Goal: Task Accomplishment & Management: Manage account settings

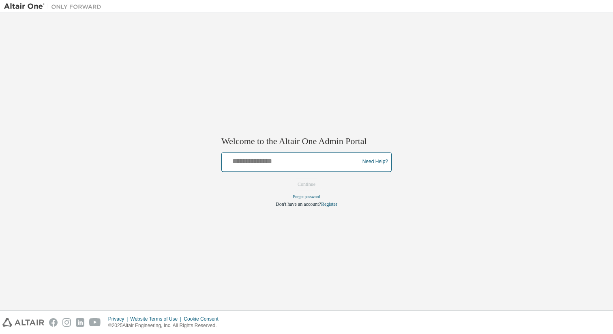
click at [257, 166] on div at bounding box center [291, 161] width 133 height 15
type input "**********"
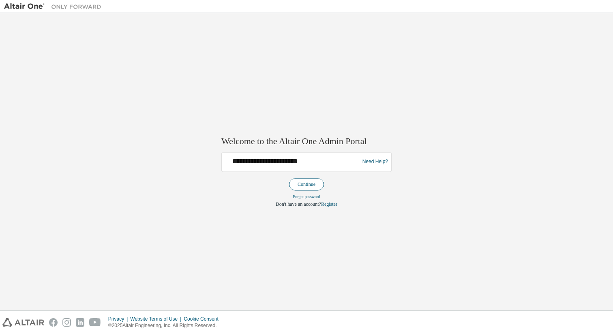
click at [317, 184] on button "Continue" at bounding box center [306, 184] width 35 height 12
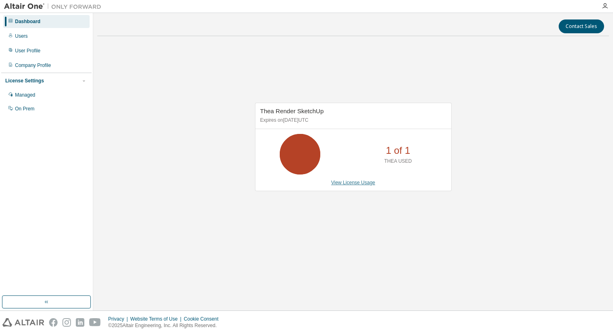
click at [360, 184] on link "View License Usage" at bounding box center [353, 183] width 44 height 6
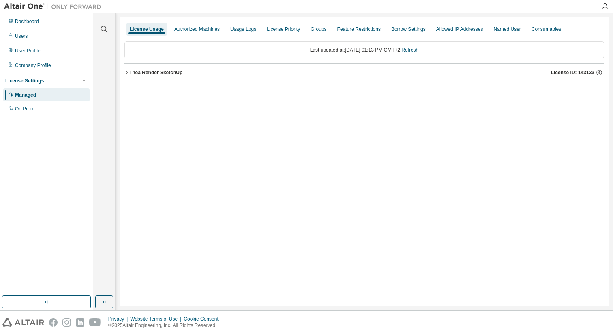
click at [181, 73] on div "Thea Render SketchUp" at bounding box center [155, 72] width 53 height 6
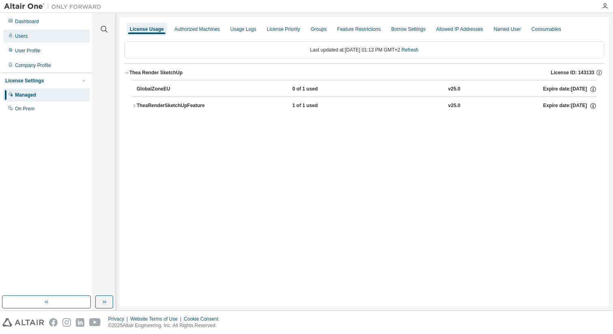
click at [29, 39] on div "Users" at bounding box center [46, 36] width 86 height 13
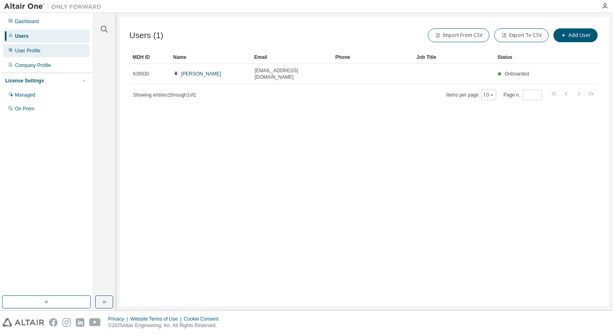
click at [18, 51] on div "User Profile" at bounding box center [28, 50] width 26 height 6
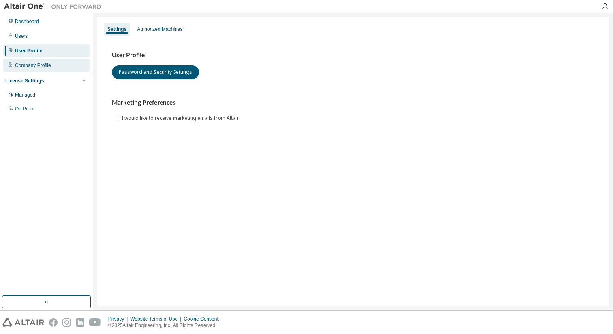
click at [40, 66] on div "Company Profile" at bounding box center [33, 65] width 36 height 6
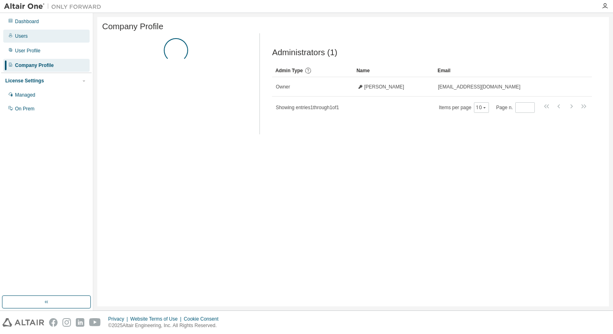
click at [33, 34] on div "Users" at bounding box center [46, 36] width 86 height 13
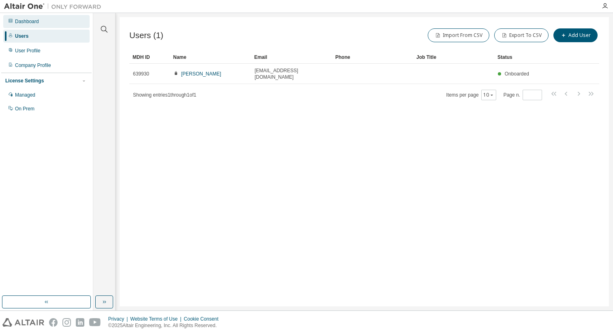
click at [47, 24] on div "Dashboard" at bounding box center [46, 21] width 86 height 13
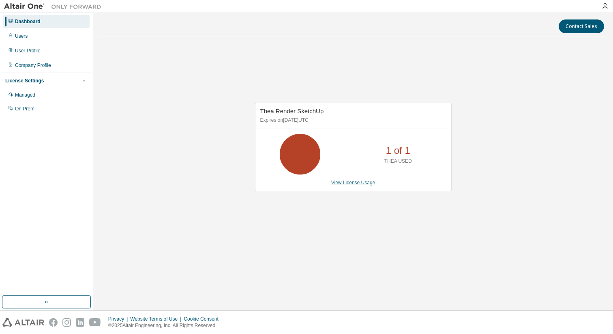
click at [363, 183] on link "View License Usage" at bounding box center [353, 183] width 44 height 6
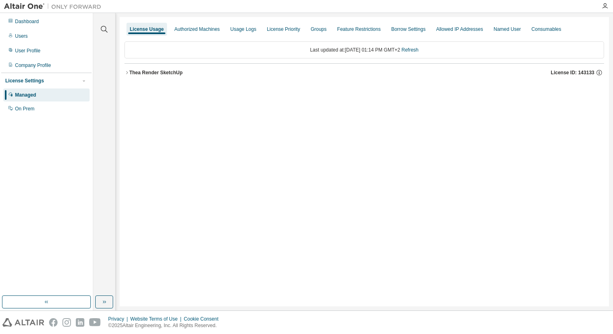
click at [182, 71] on div "Thea Render SketchUp" at bounding box center [155, 72] width 53 height 6
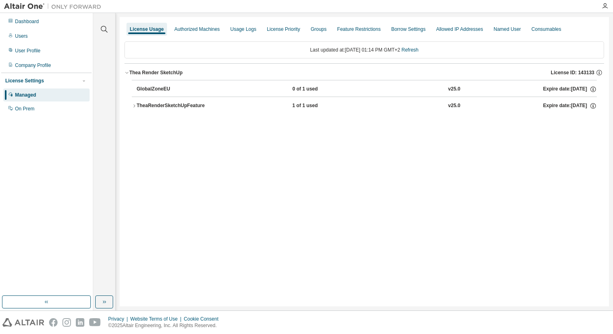
click at [199, 105] on div "TheaRenderSketchUpFeature" at bounding box center [173, 105] width 73 height 7
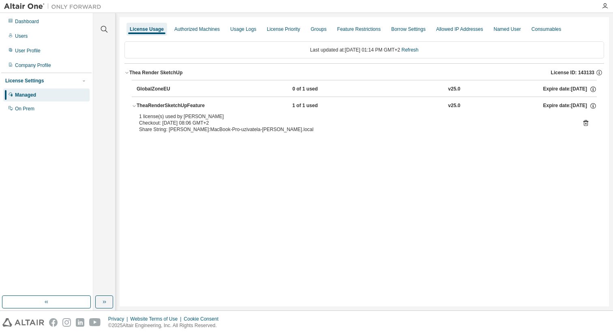
click at [274, 175] on div "License Usage Authorized Machines Usage Logs License Priority Groups Feature Re…" at bounding box center [364, 161] width 489 height 289
click at [23, 109] on div "On Prem" at bounding box center [24, 108] width 19 height 6
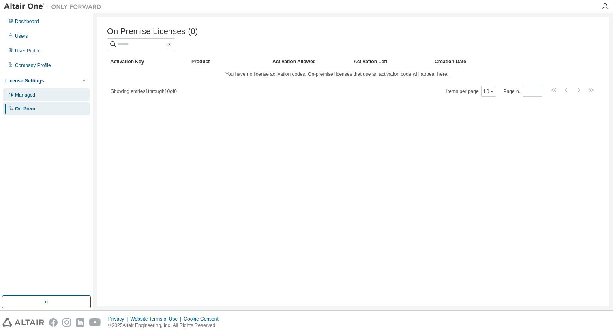
click at [32, 96] on div "Managed" at bounding box center [25, 95] width 20 height 6
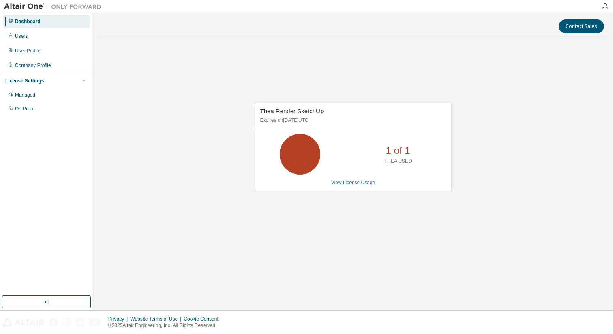
click at [356, 183] on link "View License Usage" at bounding box center [353, 183] width 44 height 6
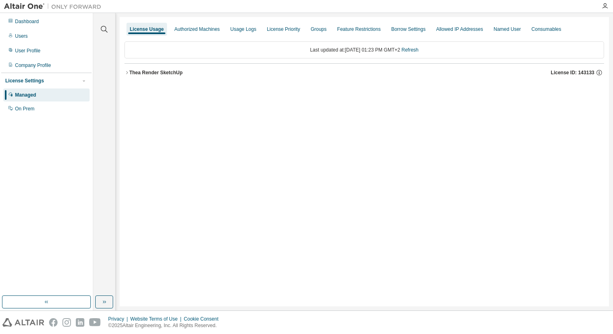
click at [150, 72] on div "Thea Render SketchUp" at bounding box center [155, 72] width 53 height 6
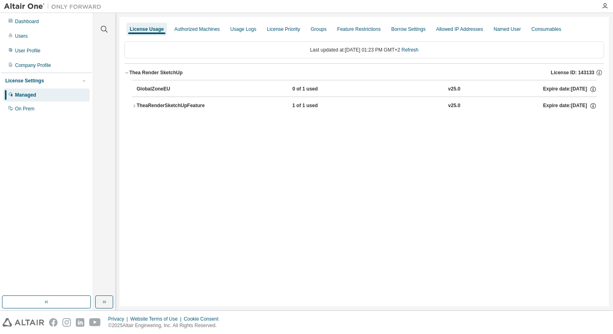
click at [176, 104] on div "TheaRenderSketchUpFeature" at bounding box center [173, 105] width 73 height 7
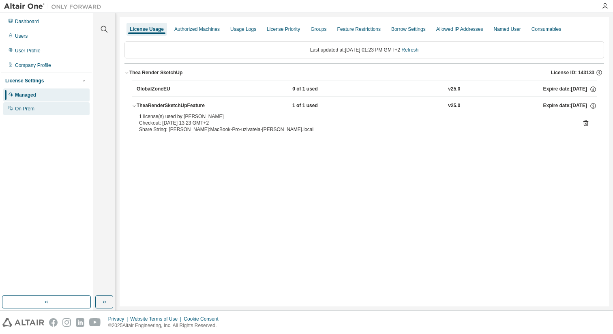
click at [33, 111] on div "On Prem" at bounding box center [24, 108] width 19 height 6
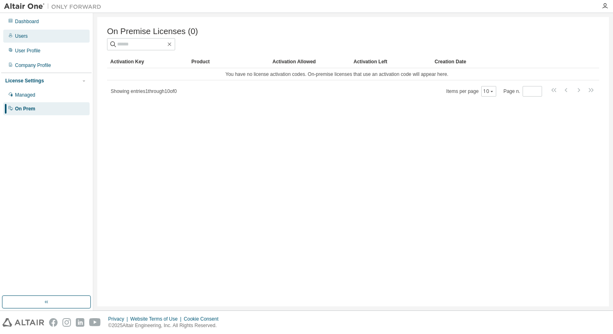
click at [20, 33] on div "Users" at bounding box center [21, 36] width 13 height 6
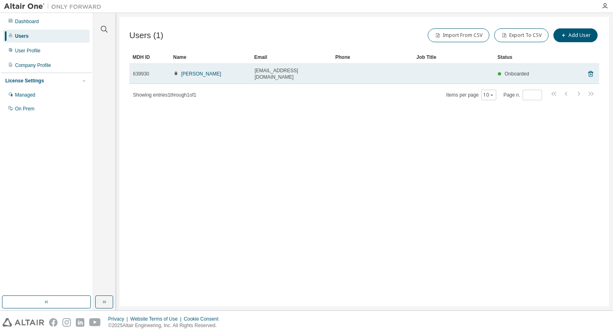
click at [523, 72] on span "Onboarded" at bounding box center [517, 74] width 24 height 6
click at [592, 71] on icon at bounding box center [590, 74] width 7 height 10
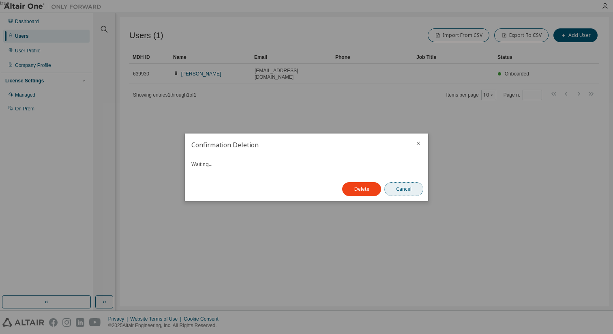
click at [408, 188] on button "Cancel" at bounding box center [403, 189] width 39 height 14
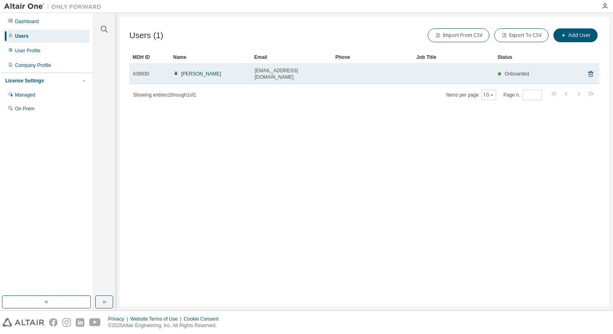
click at [507, 71] on span "Onboarded" at bounding box center [517, 74] width 24 height 6
click at [499, 72] on span at bounding box center [499, 73] width 3 height 3
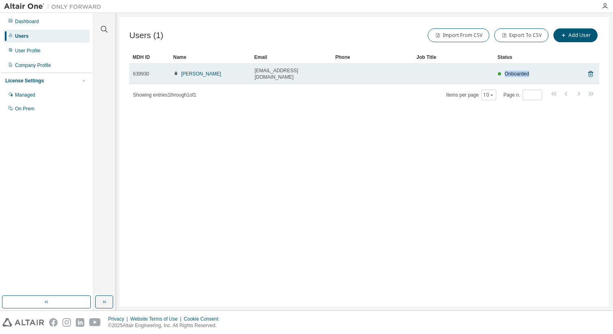
click at [499, 72] on span at bounding box center [499, 73] width 3 height 3
click at [590, 73] on icon at bounding box center [590, 74] width 2 height 2
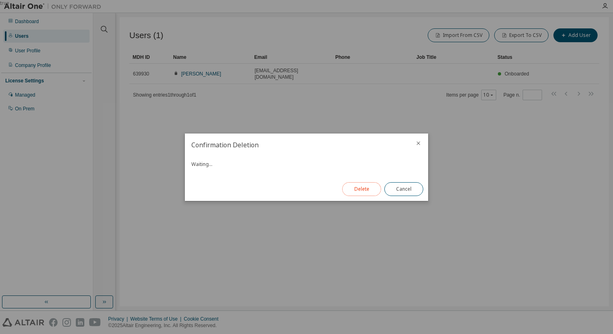
click at [368, 188] on button "Delete" at bounding box center [361, 189] width 39 height 14
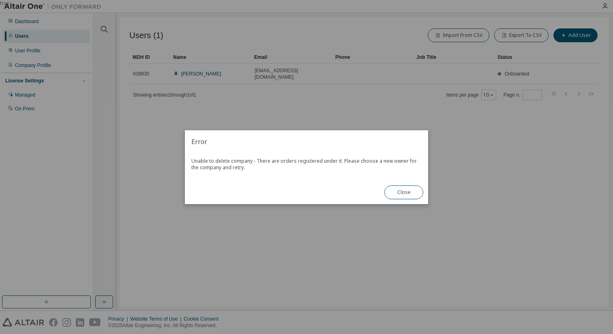
click at [404, 195] on button "Close" at bounding box center [403, 192] width 39 height 14
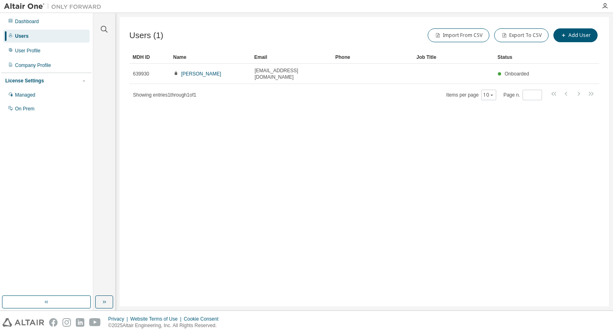
click at [446, 126] on div "Users (1) Import From CSV Export To CSV Add User Clear Load Save Save As Field …" at bounding box center [364, 161] width 489 height 289
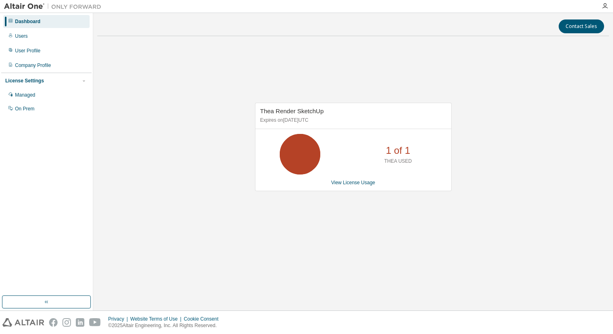
click at [310, 156] on icon at bounding box center [300, 154] width 20 height 20
click at [354, 182] on link "View License Usage" at bounding box center [353, 183] width 44 height 6
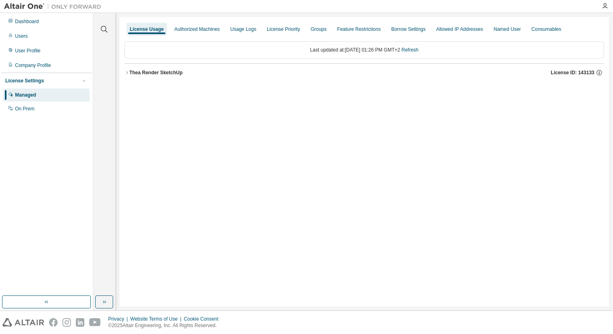
click at [147, 72] on div "Thea Render SketchUp" at bounding box center [155, 72] width 53 height 6
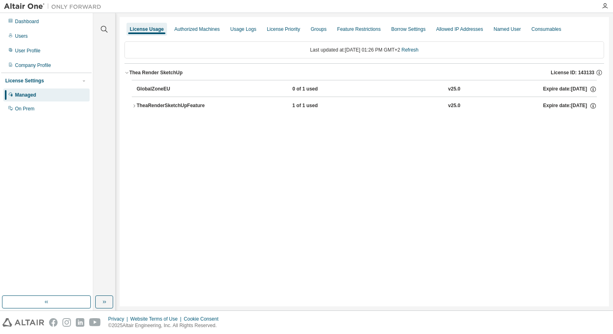
click at [184, 107] on div "TheaRenderSketchUpFeature" at bounding box center [173, 105] width 73 height 7
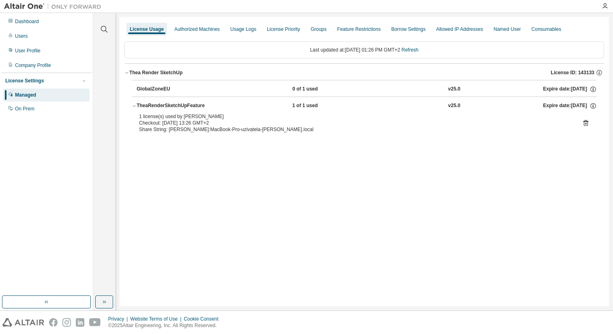
click at [179, 106] on div "TheaRenderSketchUpFeature" at bounding box center [173, 105] width 73 height 7
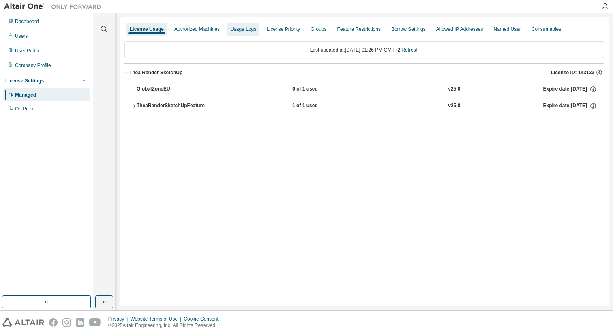
click at [254, 29] on div "Usage Logs" at bounding box center [243, 29] width 26 height 6
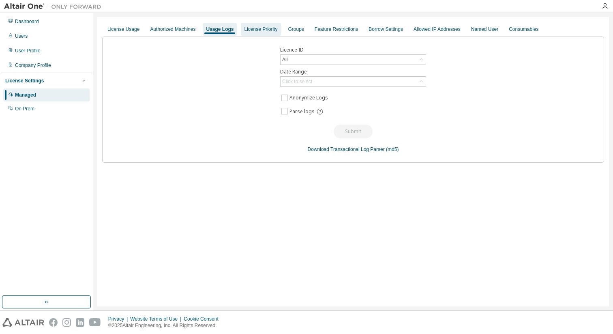
click at [268, 29] on div "License Priority" at bounding box center [260, 29] width 33 height 6
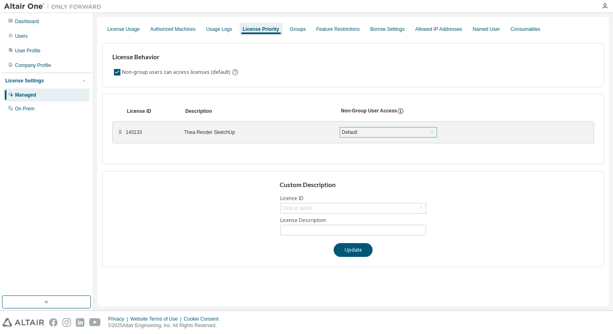
click at [433, 133] on icon at bounding box center [432, 132] width 8 height 8
click at [406, 133] on div "Default" at bounding box center [388, 132] width 96 height 10
click at [445, 85] on div "License Behavior Non-group users can access licenses (default)" at bounding box center [353, 65] width 502 height 44
click at [343, 210] on div "Click to select" at bounding box center [352, 208] width 145 height 10
click at [338, 232] on li "143133 - [PERSON_NAME] SketchUp" at bounding box center [352, 230] width 143 height 11
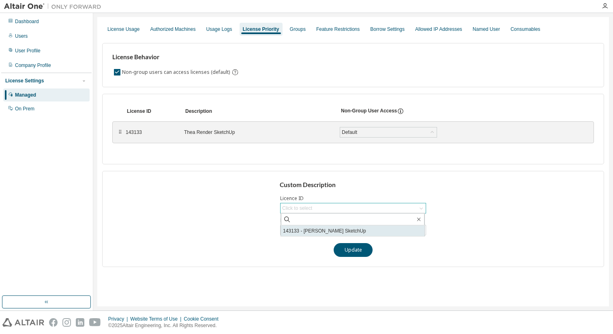
type input "**********"
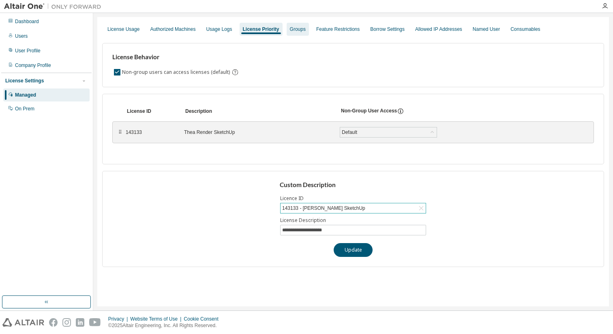
click at [306, 30] on div "Groups" at bounding box center [298, 29] width 16 height 6
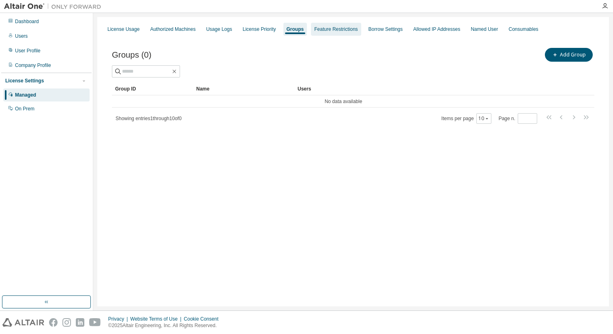
click at [336, 30] on div "Feature Restrictions" at bounding box center [335, 29] width 43 height 6
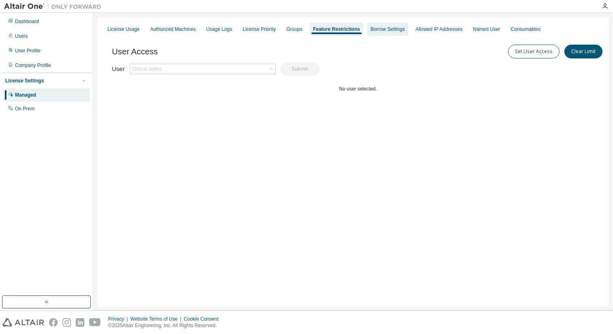
click at [402, 29] on div "Borrow Settings" at bounding box center [387, 29] width 34 height 6
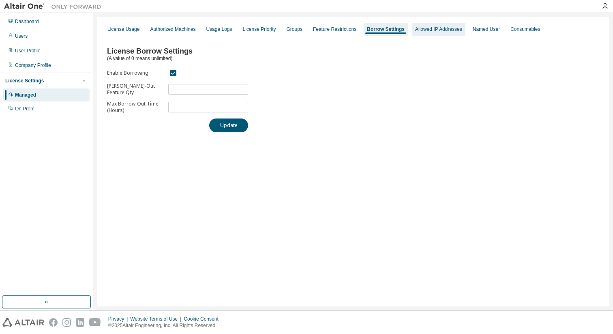
click at [448, 28] on div "Allowed IP Addresses" at bounding box center [438, 29] width 47 height 6
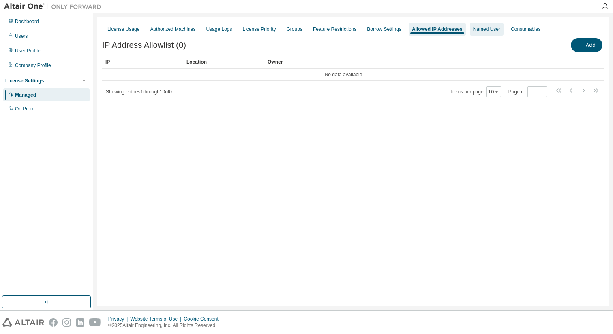
click at [500, 28] on div "Named User" at bounding box center [486, 29] width 27 height 6
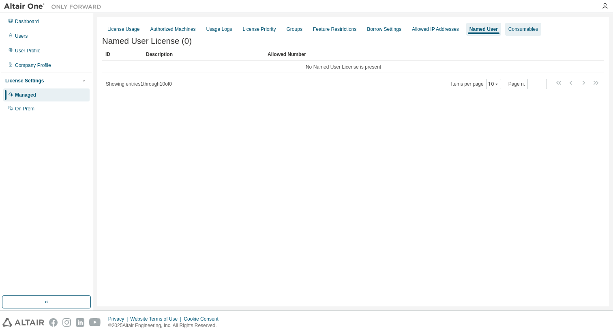
click at [538, 26] on div "Consumables" at bounding box center [523, 29] width 30 height 6
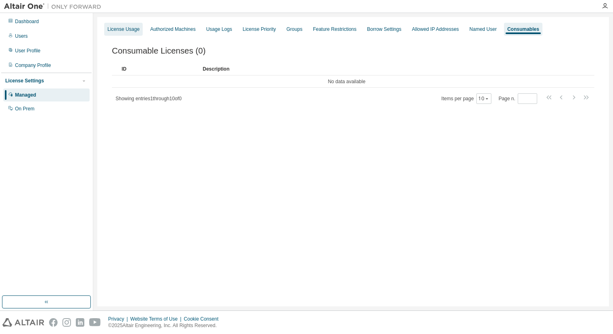
click at [129, 27] on div "License Usage" at bounding box center [123, 29] width 32 height 6
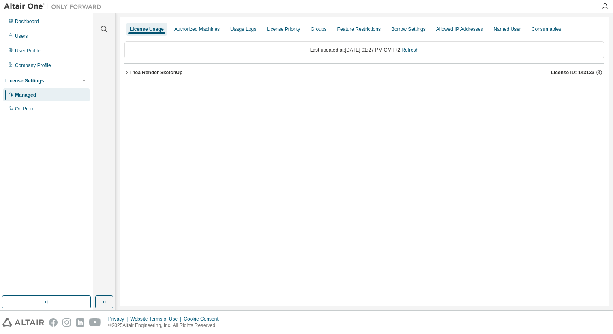
click at [174, 74] on div "Thea Render SketchUp" at bounding box center [155, 72] width 53 height 6
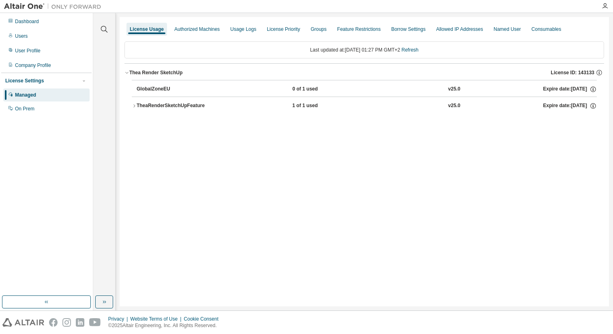
click at [200, 106] on div "TheaRenderSketchUpFeature" at bounding box center [173, 105] width 73 height 7
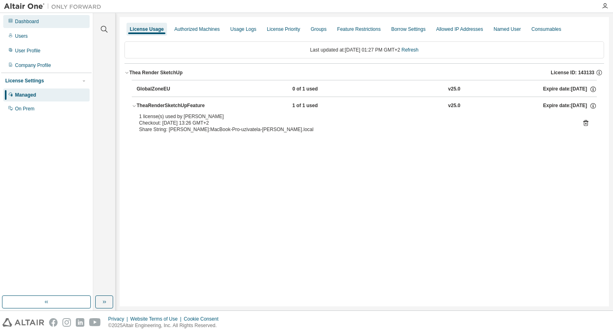
click at [35, 23] on div "Dashboard" at bounding box center [27, 21] width 24 height 6
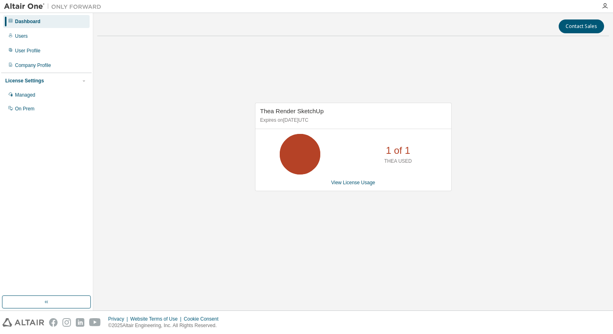
click at [310, 151] on icon at bounding box center [300, 154] width 20 height 20
click at [304, 112] on span "Thea Render SketchUp" at bounding box center [292, 110] width 64 height 7
drag, startPoint x: 393, startPoint y: 132, endPoint x: 393, endPoint y: 136, distance: 4.5
click at [393, 136] on div "Thea Render SketchUp Expires on May 15, 2026 UTC 1 of 1 THEA USED View License …" at bounding box center [353, 147] width 197 height 88
click at [404, 164] on p "THEA USED" at bounding box center [398, 161] width 28 height 7
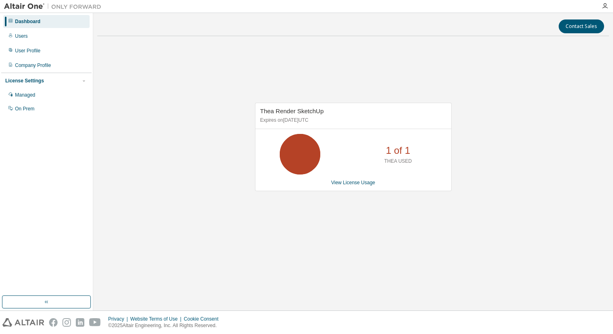
click at [308, 148] on icon at bounding box center [300, 154] width 20 height 20
click at [34, 96] on div "Managed" at bounding box center [25, 95] width 20 height 6
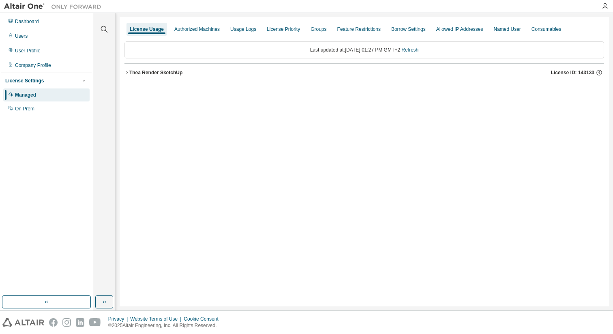
click at [178, 75] on div "Thea Render SketchUp" at bounding box center [155, 72] width 53 height 6
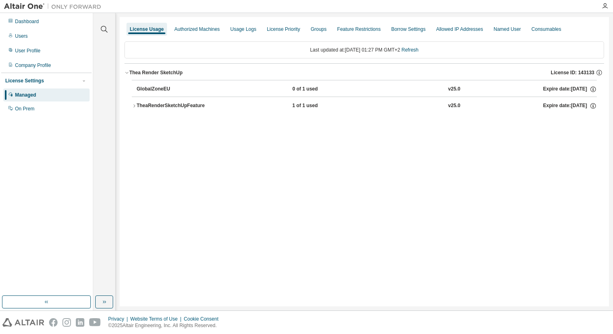
click at [164, 108] on div "TheaRenderSketchUpFeature" at bounding box center [173, 105] width 73 height 7
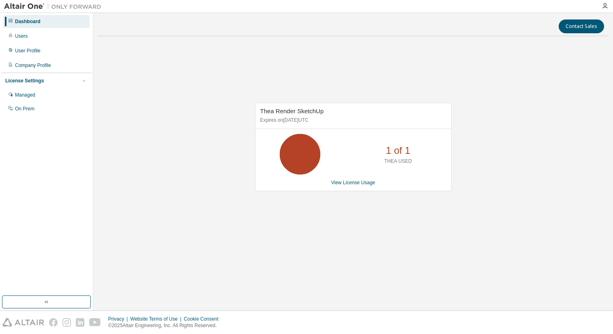
click at [310, 155] on icon at bounding box center [300, 154] width 20 height 20
click at [348, 184] on link "View License Usage" at bounding box center [353, 183] width 44 height 6
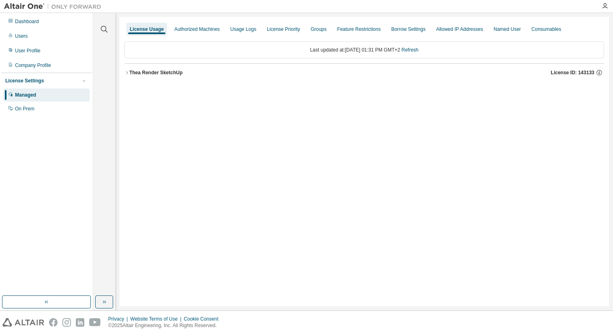
click at [168, 74] on div "Thea Render SketchUp" at bounding box center [155, 72] width 53 height 6
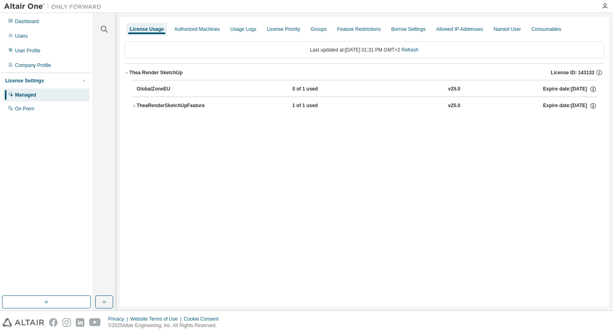
click at [203, 105] on div "TheaRenderSketchUpFeature" at bounding box center [173, 105] width 73 height 7
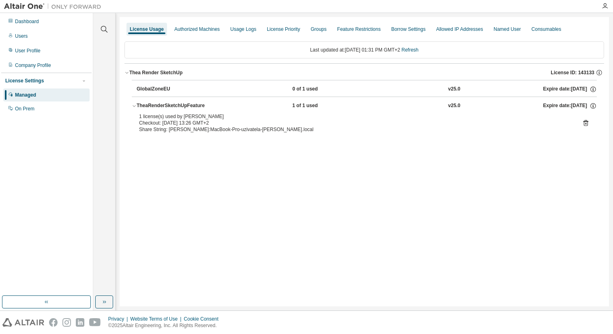
click at [586, 124] on icon at bounding box center [585, 122] width 7 height 7
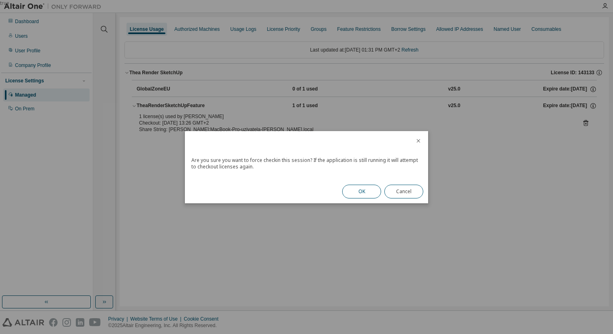
click at [366, 187] on button "OK" at bounding box center [361, 191] width 39 height 14
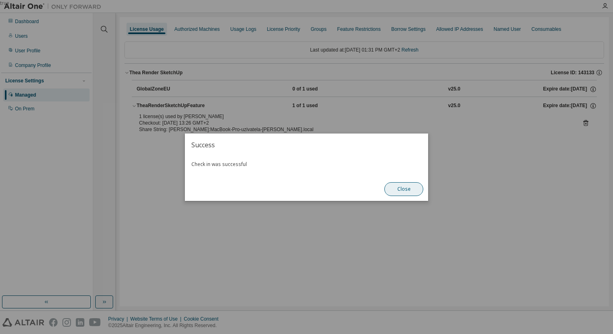
click at [417, 190] on button "Close" at bounding box center [403, 189] width 39 height 14
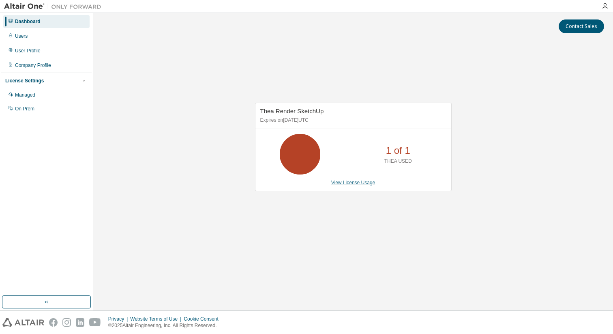
click at [357, 184] on link "View License Usage" at bounding box center [353, 183] width 44 height 6
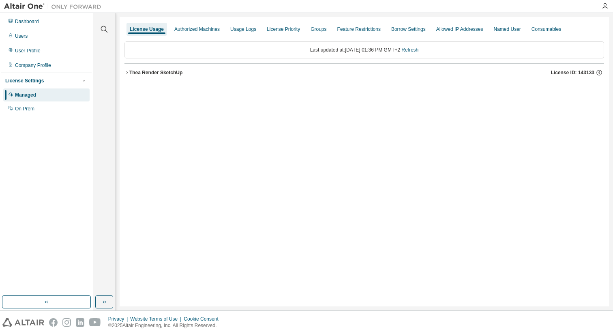
click at [166, 75] on div "Thea Render SketchUp" at bounding box center [155, 72] width 53 height 6
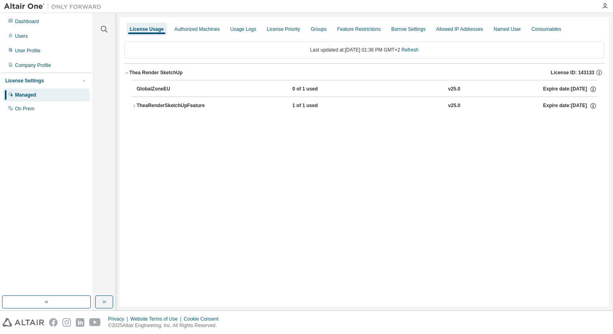
click at [178, 107] on div "TheaRenderSketchUpFeature" at bounding box center [173, 105] width 73 height 7
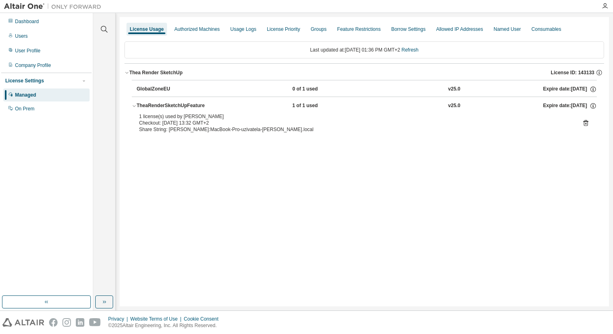
click at [586, 123] on icon at bounding box center [585, 122] width 7 height 7
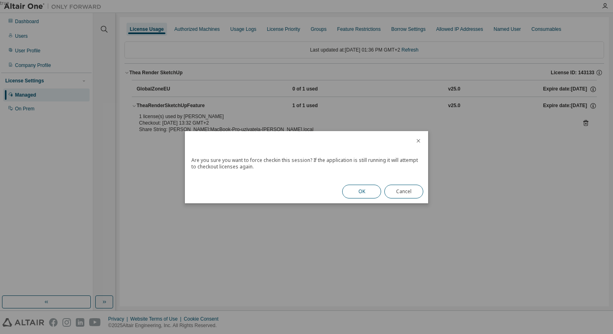
click at [345, 191] on button "OK" at bounding box center [361, 191] width 39 height 14
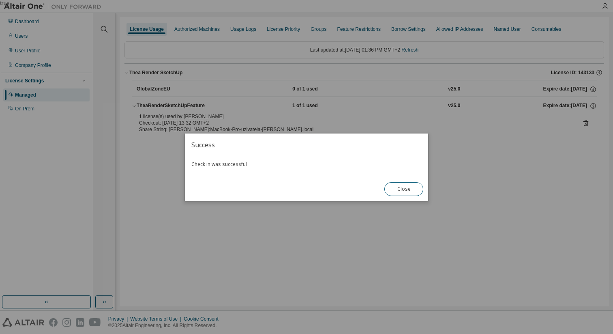
drag, startPoint x: 412, startPoint y: 190, endPoint x: 408, endPoint y: 210, distance: 20.5
click at [412, 190] on button "Close" at bounding box center [403, 189] width 39 height 14
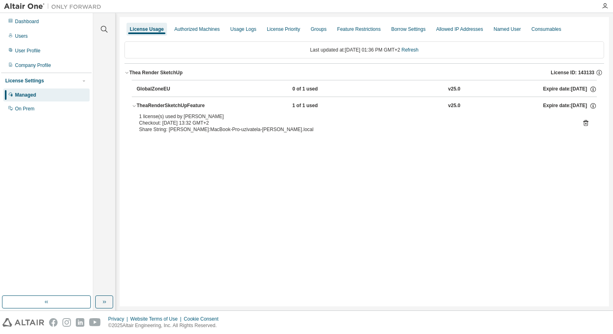
click at [587, 123] on icon at bounding box center [585, 122] width 7 height 7
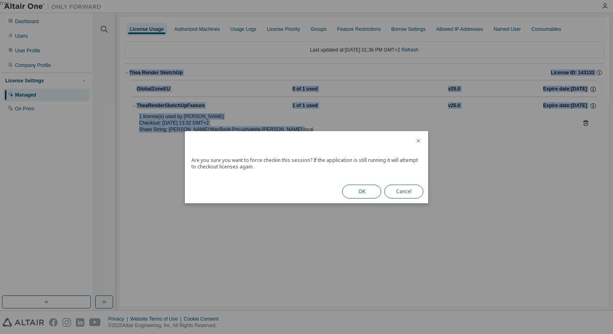
click at [366, 192] on button "OK" at bounding box center [361, 191] width 39 height 14
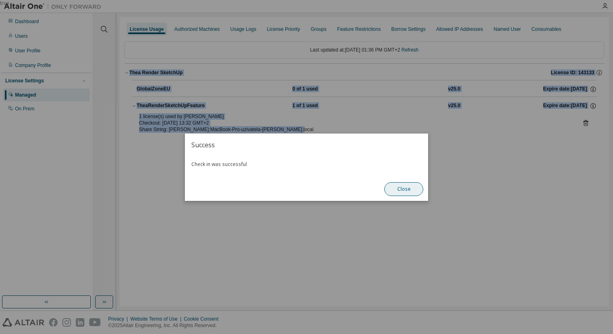
click at [411, 189] on button "Close" at bounding box center [403, 189] width 39 height 14
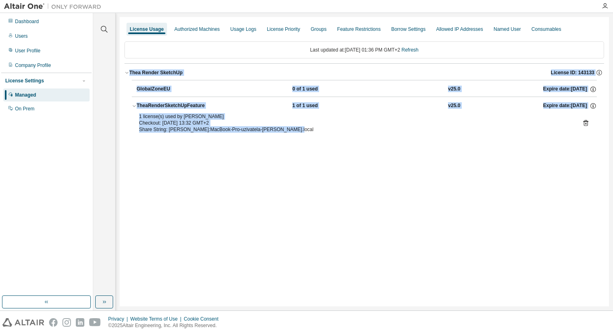
click at [585, 122] on icon at bounding box center [585, 122] width 7 height 7
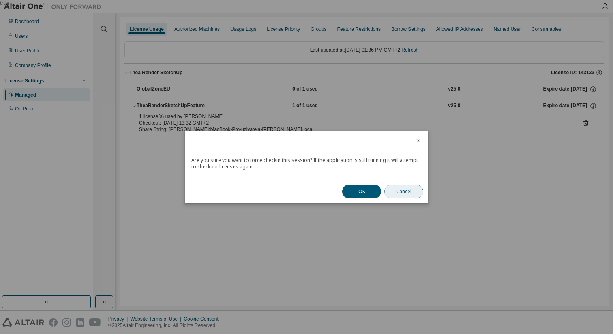
click at [400, 193] on button "Cancel" at bounding box center [403, 191] width 39 height 14
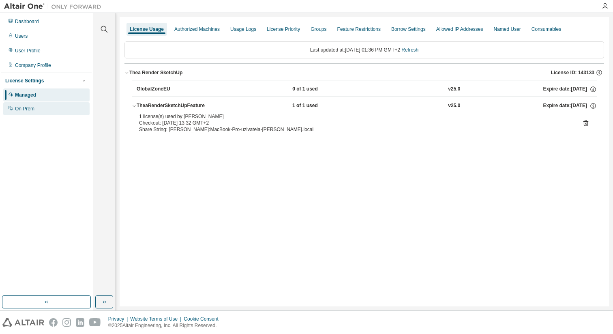
click at [34, 109] on div "On Prem" at bounding box center [24, 108] width 19 height 6
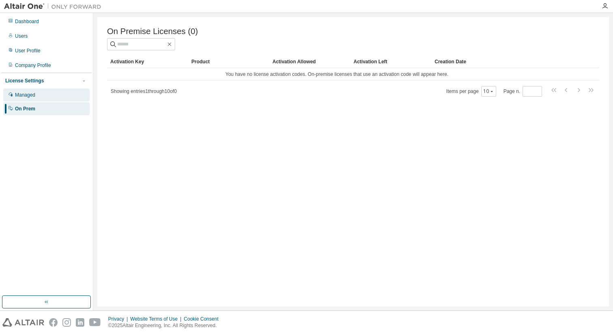
click at [35, 96] on div "Managed" at bounding box center [25, 95] width 20 height 6
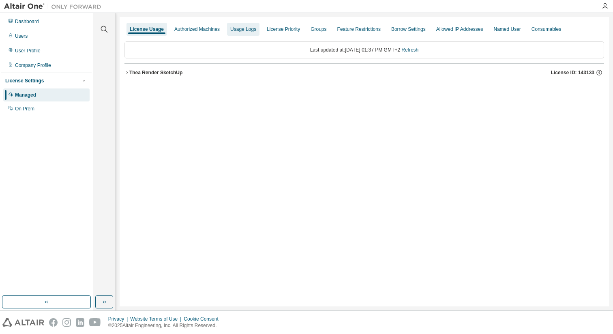
click at [214, 24] on div "Authorized Machines" at bounding box center [197, 29] width 52 height 13
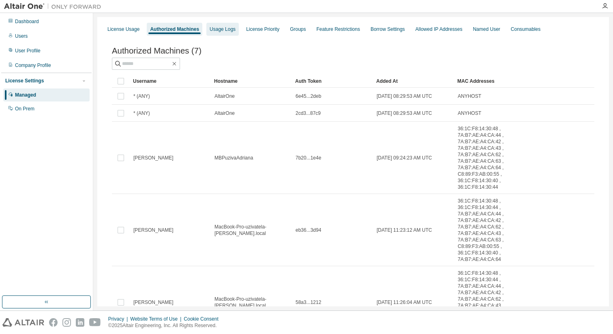
click at [235, 30] on div "Usage Logs" at bounding box center [223, 29] width 26 height 6
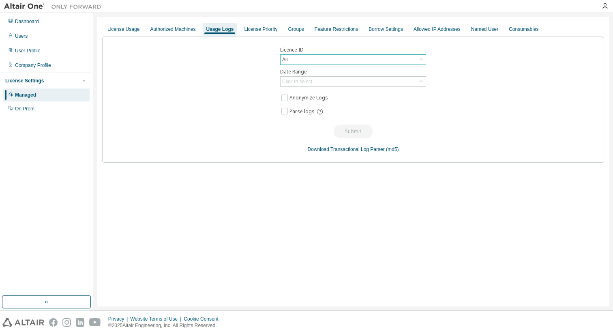
click at [420, 60] on icon at bounding box center [421, 60] width 8 height 8
click at [334, 94] on li "143133 - Thea Render SketchUp" at bounding box center [352, 93] width 143 height 11
click at [316, 80] on div "Click to select" at bounding box center [352, 82] width 145 height 10
drag, startPoint x: 267, startPoint y: 201, endPoint x: 269, endPoint y: 197, distance: 4.4
click at [268, 199] on div "License Usage Authorized Machines Usage Logs License Priority Groups Feature Re…" at bounding box center [352, 161] width 511 height 289
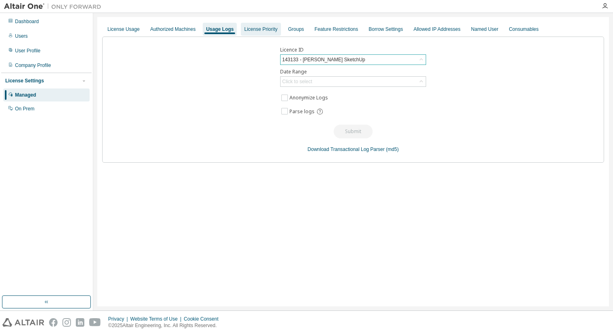
click at [258, 30] on div "License Priority" at bounding box center [260, 29] width 33 height 6
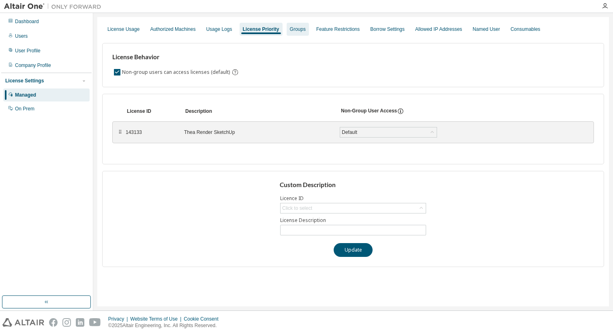
click at [304, 28] on div "Groups" at bounding box center [298, 29] width 16 height 6
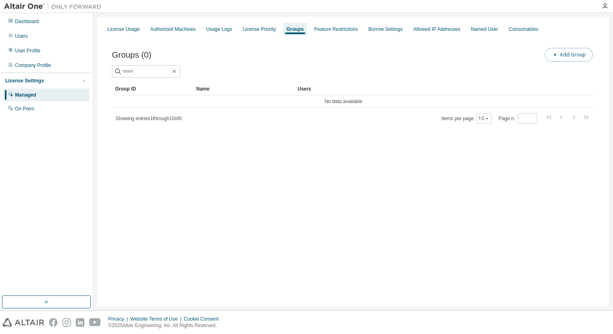
click at [578, 57] on button "Add Group" at bounding box center [569, 55] width 48 height 14
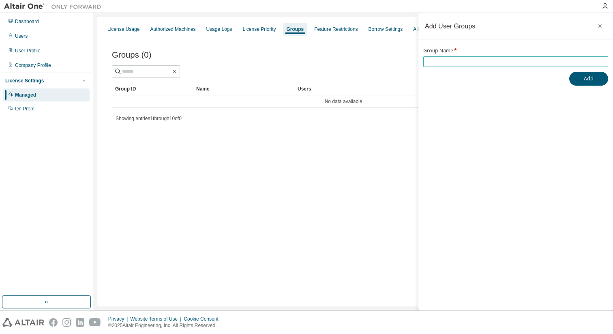
click at [483, 62] on input "text" at bounding box center [515, 61] width 181 height 6
click at [600, 26] on icon "button" at bounding box center [599, 25] width 3 height 3
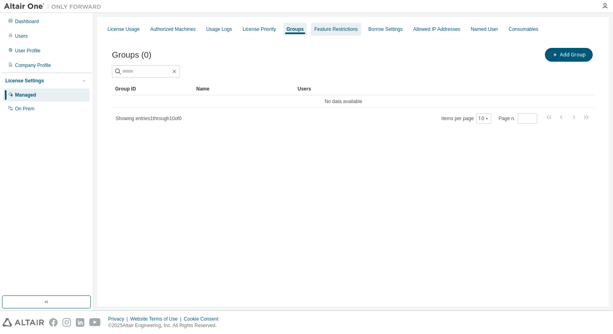
click at [357, 29] on div "Feature Restrictions" at bounding box center [335, 29] width 43 height 6
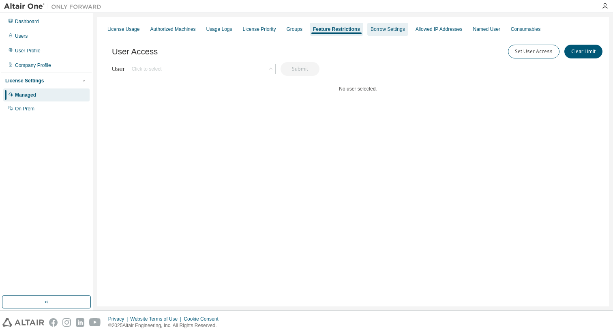
click at [405, 30] on div "Borrow Settings" at bounding box center [387, 29] width 34 height 6
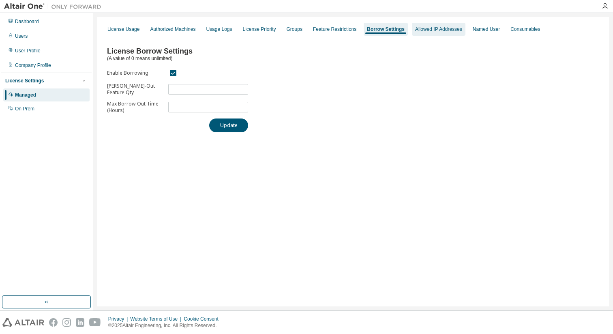
click at [445, 29] on div "Allowed IP Addresses" at bounding box center [438, 29] width 47 height 6
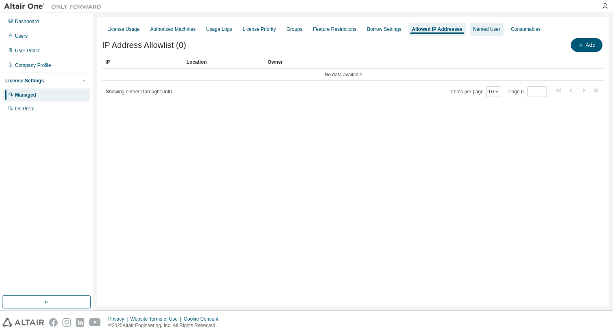
click at [500, 31] on div "Named User" at bounding box center [486, 29] width 27 height 6
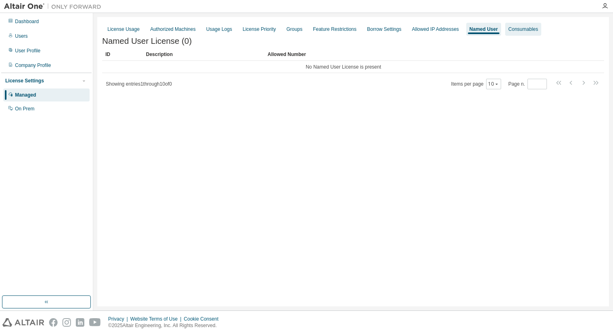
click at [538, 29] on div "Consumables" at bounding box center [523, 29] width 30 height 6
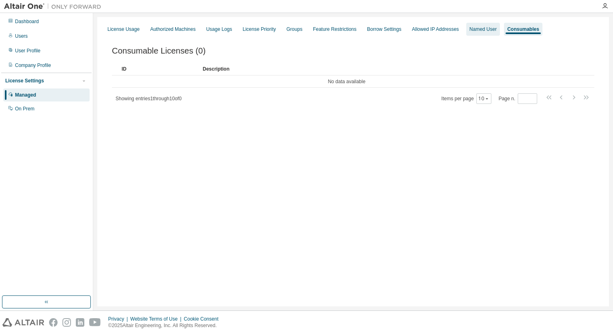
click at [496, 30] on div "Named User" at bounding box center [482, 29] width 27 height 6
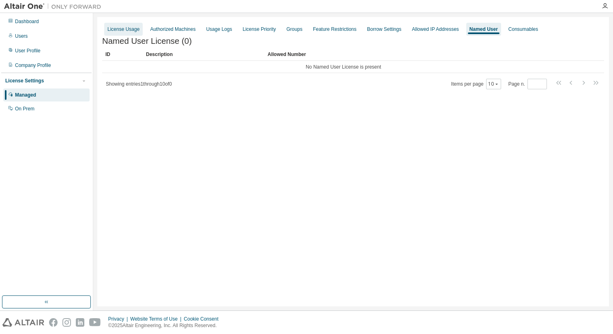
click at [136, 31] on div "License Usage" at bounding box center [123, 29] width 32 height 6
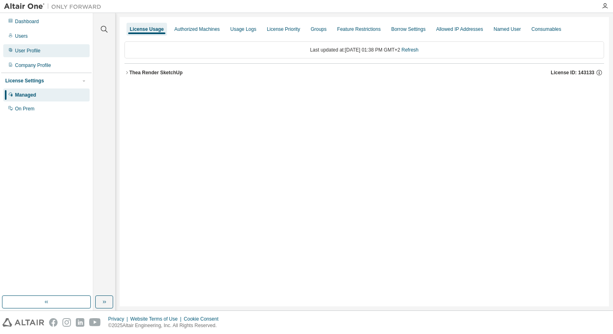
click at [35, 53] on div "User Profile" at bounding box center [28, 50] width 26 height 6
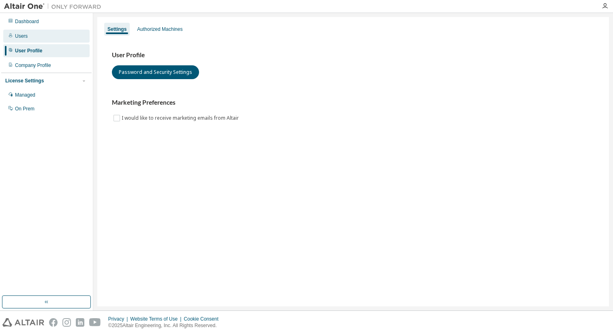
click at [26, 37] on div "Users" at bounding box center [21, 36] width 13 height 6
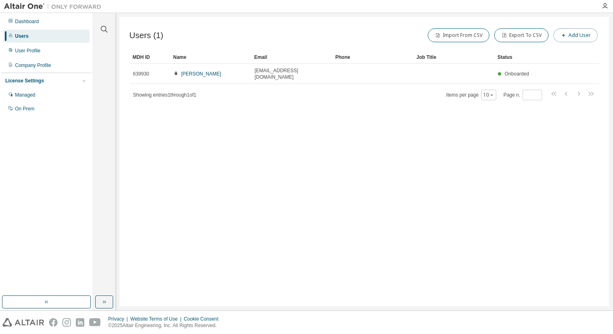
click at [582, 36] on button "Add User" at bounding box center [575, 35] width 44 height 14
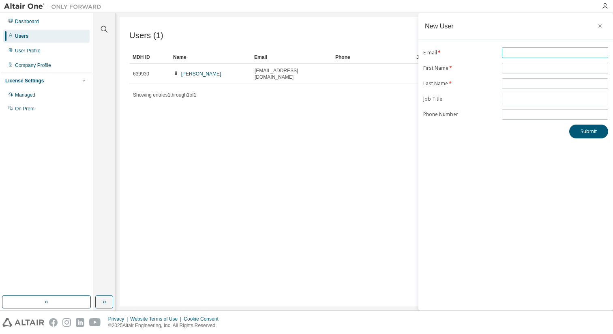
click at [514, 54] on input "text" at bounding box center [555, 52] width 102 height 6
type input "**********"
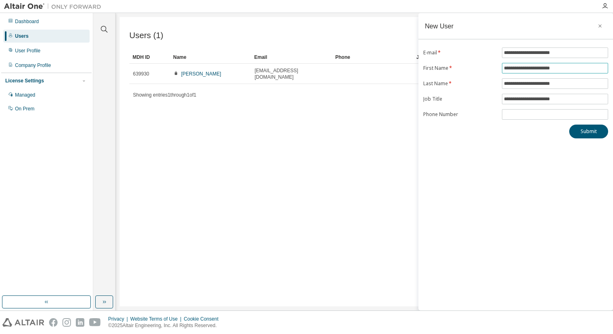
drag, startPoint x: 575, startPoint y: 68, endPoint x: 485, endPoint y: 61, distance: 90.2
click at [485, 61] on form "**********" at bounding box center [515, 83] width 185 height 72
type input "*******"
drag, startPoint x: 526, startPoint y: 127, endPoint x: 554, endPoint y: 86, distance: 49.7
click at [526, 127] on div "Submit" at bounding box center [515, 131] width 185 height 14
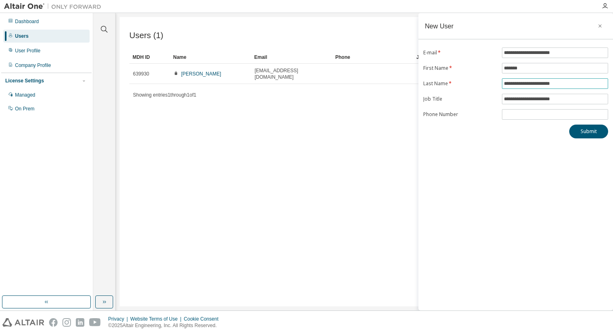
click at [573, 84] on input "**********" at bounding box center [555, 83] width 102 height 6
drag, startPoint x: 574, startPoint y: 83, endPoint x: 479, endPoint y: 81, distance: 94.9
click at [479, 81] on form "**********" at bounding box center [515, 83] width 185 height 72
type input "*****"
click at [563, 101] on input "**********" at bounding box center [555, 99] width 102 height 6
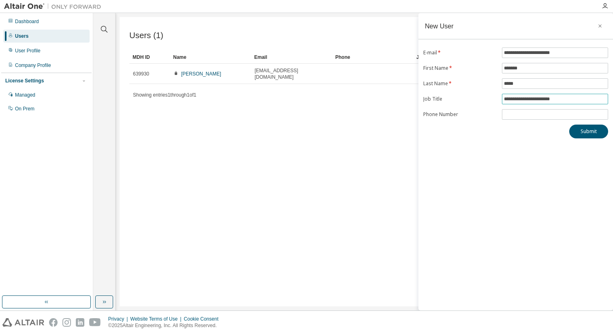
drag, startPoint x: 570, startPoint y: 99, endPoint x: 452, endPoint y: 93, distance: 118.5
click at [452, 93] on form "**********" at bounding box center [515, 83] width 185 height 72
type input "*"
type input "********"
click at [595, 131] on button "Submit" at bounding box center [588, 131] width 39 height 14
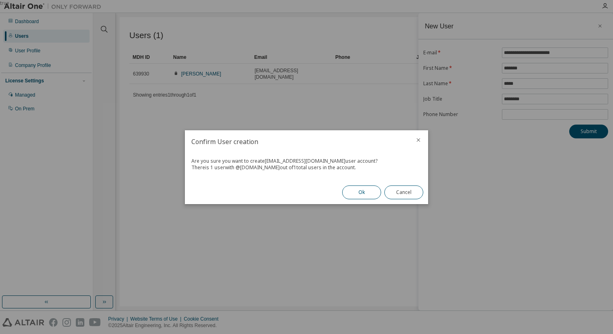
click at [375, 193] on button "Ok" at bounding box center [361, 192] width 39 height 14
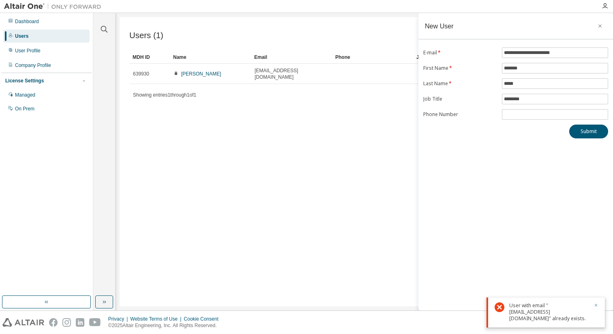
click at [597, 305] on icon "button" at bounding box center [595, 304] width 5 height 5
click at [269, 124] on div "Users (1) Import From CSV Export To CSV Add User Clear Load Save Save As Field …" at bounding box center [364, 161] width 489 height 289
click at [601, 26] on icon "button" at bounding box center [600, 26] width 6 height 6
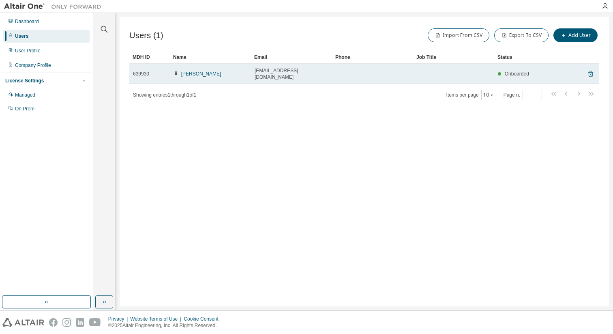
click at [591, 73] on icon at bounding box center [590, 74] width 2 height 2
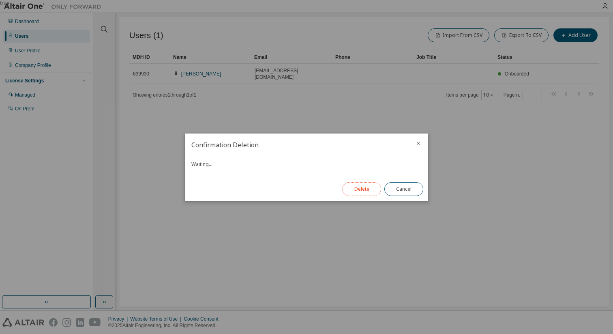
click at [373, 188] on button "Delete" at bounding box center [361, 189] width 39 height 14
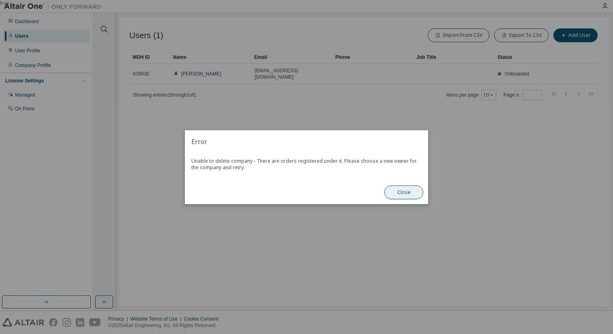
click at [418, 190] on button "Close" at bounding box center [403, 192] width 39 height 14
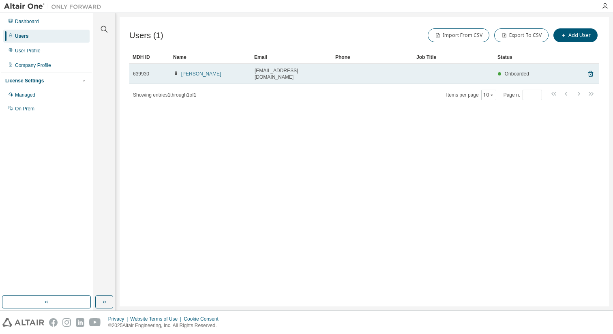
click at [205, 71] on link "Adriana Kohutova" at bounding box center [201, 74] width 40 height 6
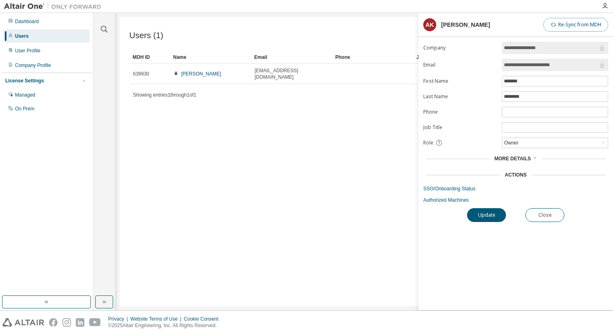
click at [569, 26] on button "Re-Sync from MDH" at bounding box center [575, 25] width 65 height 14
click at [533, 157] on icon at bounding box center [534, 157] width 5 height 5
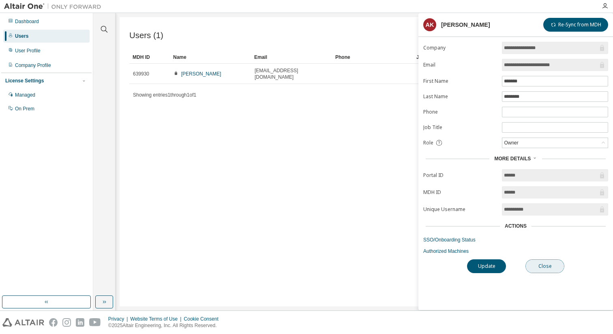
click at [552, 267] on button "Close" at bounding box center [544, 266] width 39 height 14
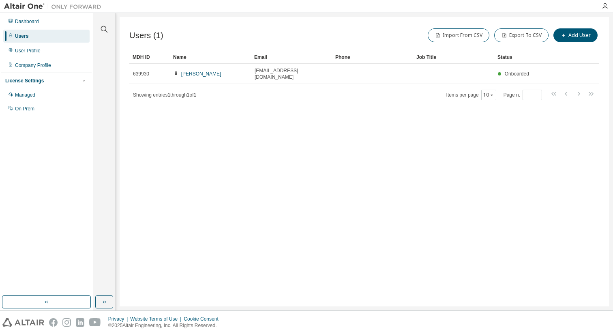
drag, startPoint x: 489, startPoint y: 195, endPoint x: 507, endPoint y: 123, distance: 74.8
click at [488, 192] on div "Users (1) Import From CSV Export To CSV Add User Clear Load Save Save As Field …" at bounding box center [364, 161] width 489 height 289
click at [42, 21] on div "Dashboard" at bounding box center [46, 21] width 86 height 13
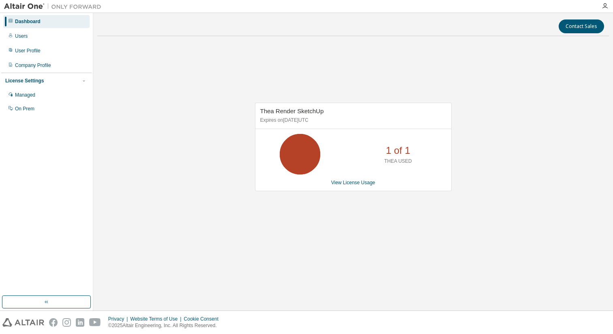
click at [38, 21] on div "Dashboard" at bounding box center [28, 21] width 26 height 6
click at [32, 36] on div "Users" at bounding box center [46, 36] width 86 height 13
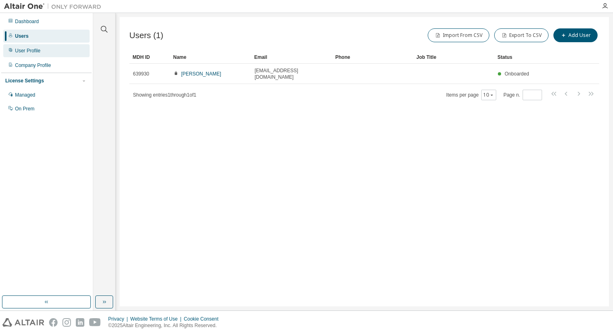
click at [41, 54] on div "User Profile" at bounding box center [46, 50] width 86 height 13
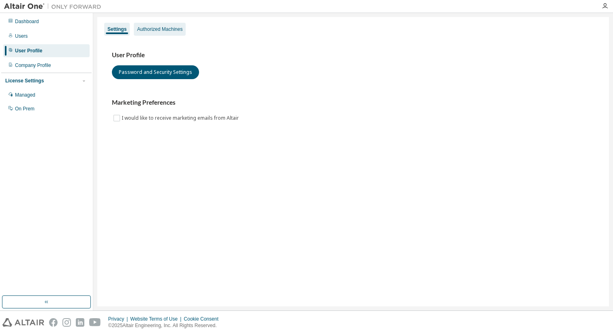
click at [181, 30] on div "Authorized Machines" at bounding box center [159, 29] width 45 height 6
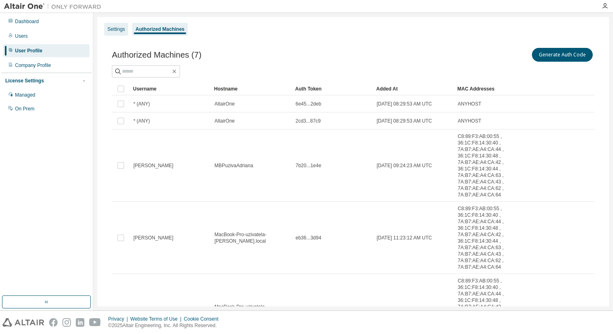
click at [114, 30] on div "Settings" at bounding box center [115, 29] width 17 height 6
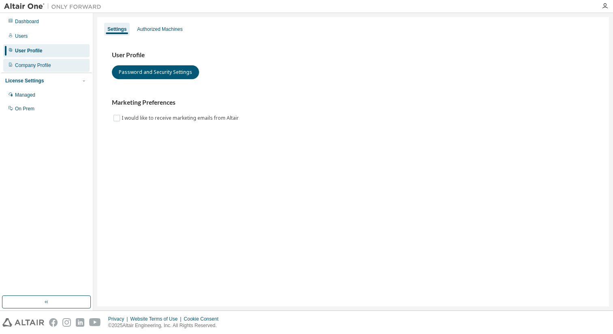
click at [32, 66] on div "Company Profile" at bounding box center [33, 65] width 36 height 6
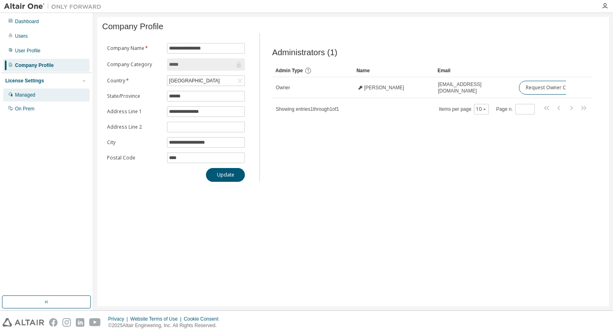
click at [30, 96] on div "Managed" at bounding box center [25, 95] width 20 height 6
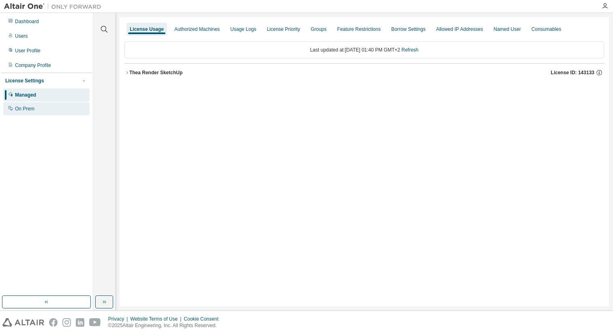
click at [31, 109] on div "On Prem" at bounding box center [24, 108] width 19 height 6
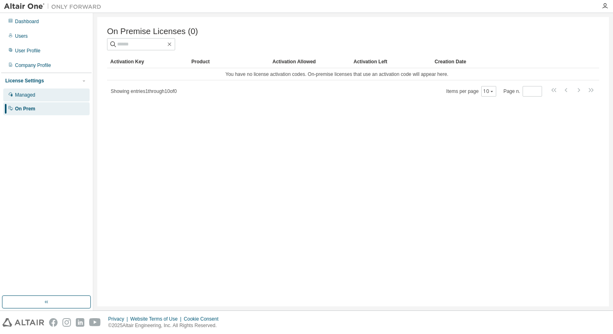
click at [32, 95] on div "Managed" at bounding box center [25, 95] width 20 height 6
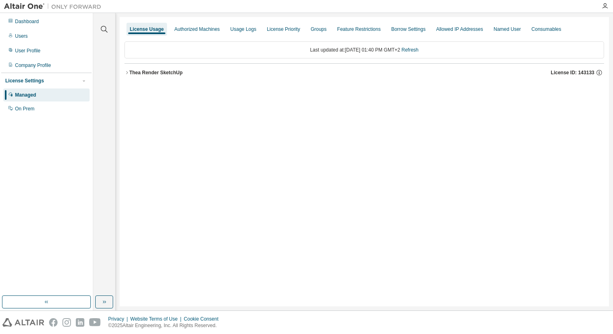
click at [167, 73] on div "Thea Render SketchUp" at bounding box center [155, 72] width 53 height 6
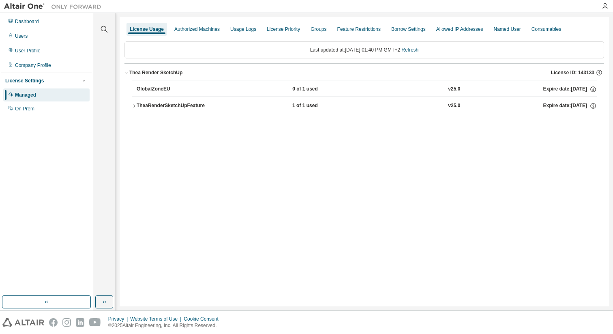
click at [167, 108] on div "TheaRenderSketchUpFeature" at bounding box center [173, 105] width 73 height 7
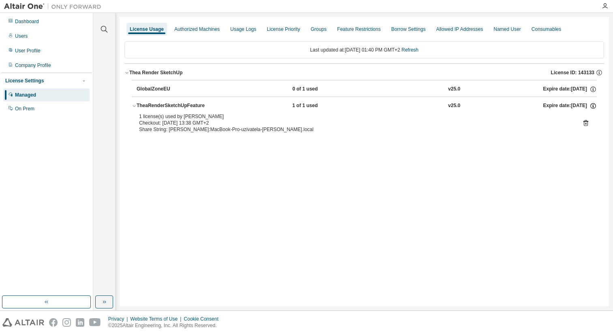
click at [592, 105] on icon "button" at bounding box center [592, 105] width 7 height 7
drag, startPoint x: 391, startPoint y: 183, endPoint x: 357, endPoint y: 167, distance: 37.2
click at [386, 181] on div "License Usage Authorized Machines Usage Logs License Priority Groups Feature Re…" at bounding box center [364, 161] width 489 height 289
click at [32, 21] on div "Dashboard" at bounding box center [27, 21] width 24 height 6
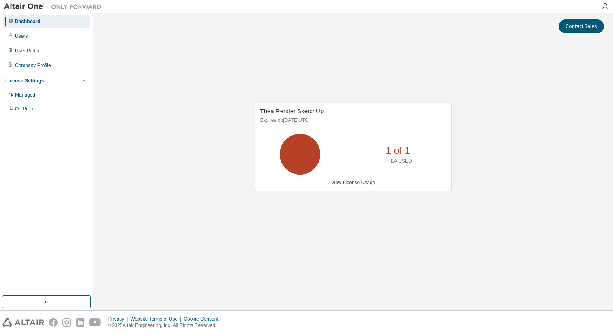
click at [295, 110] on span "Thea Render SketchUp" at bounding box center [292, 110] width 64 height 7
click at [349, 183] on link "View License Usage" at bounding box center [353, 183] width 44 height 6
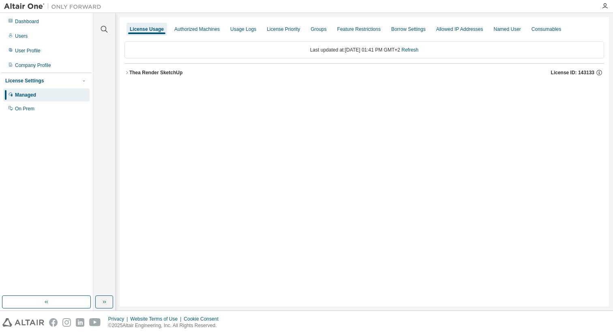
click at [135, 73] on div "Thea Render SketchUp" at bounding box center [155, 72] width 53 height 6
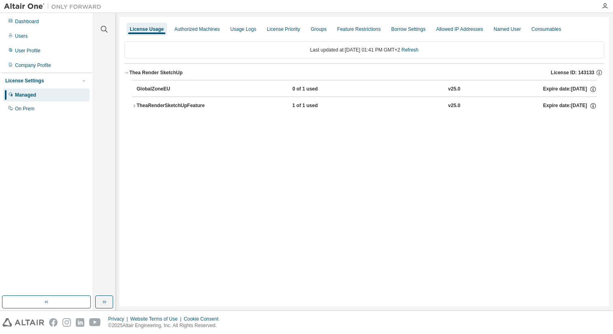
click at [173, 108] on div "TheaRenderSketchUpFeature" at bounding box center [173, 105] width 73 height 7
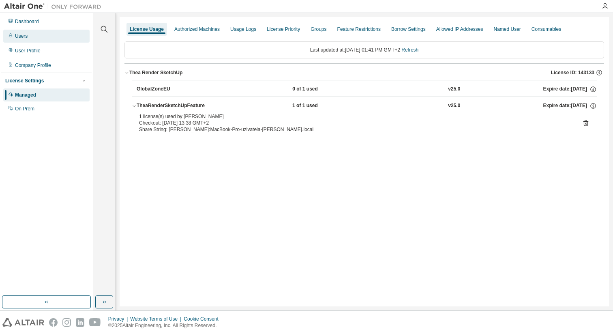
click at [28, 39] on div "Users" at bounding box center [46, 36] width 86 height 13
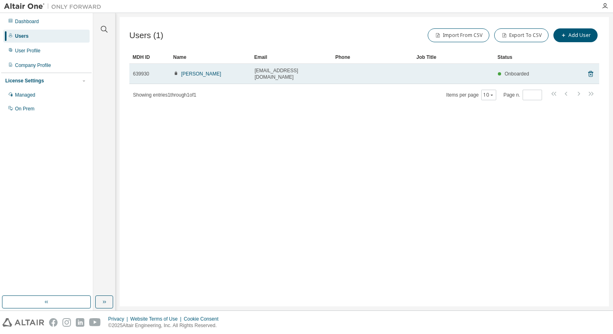
click at [509, 71] on span "Onboarded" at bounding box center [517, 74] width 24 height 6
click at [501, 71] on div "Onboarded" at bounding box center [513, 74] width 31 height 6
click at [512, 71] on span "Onboarded" at bounding box center [517, 74] width 24 height 6
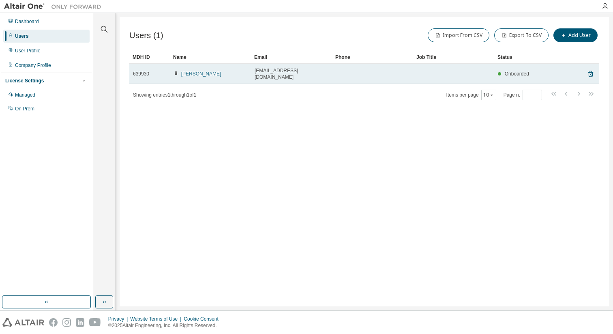
click at [207, 71] on link "Adriana Kohutova" at bounding box center [201, 74] width 40 height 6
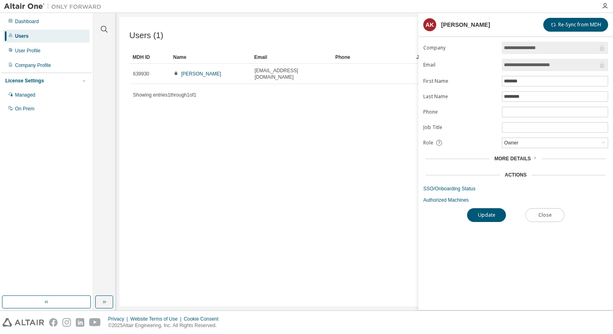
click at [552, 216] on button "Close" at bounding box center [544, 215] width 39 height 14
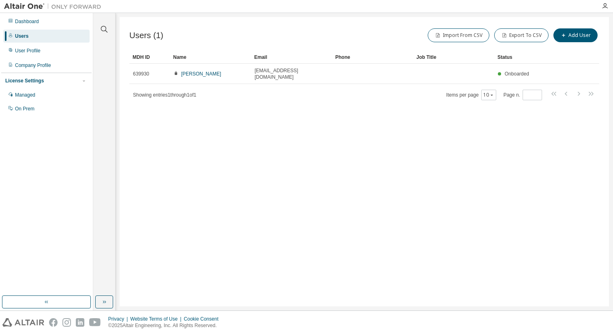
click at [250, 161] on div "Users (1) Import From CSV Export To CSV Add User Clear Load Save Save As Field …" at bounding box center [364, 161] width 489 height 289
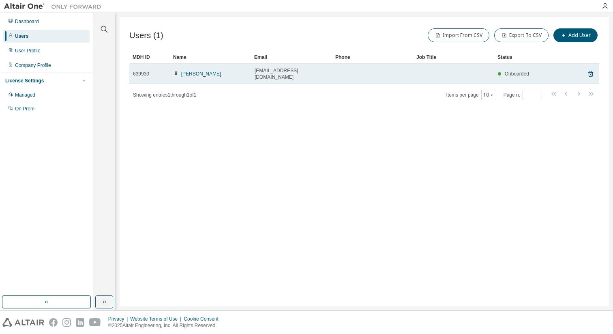
click at [144, 71] on span "639930" at bounding box center [141, 74] width 16 height 6
click at [590, 73] on icon at bounding box center [590, 74] width 2 height 2
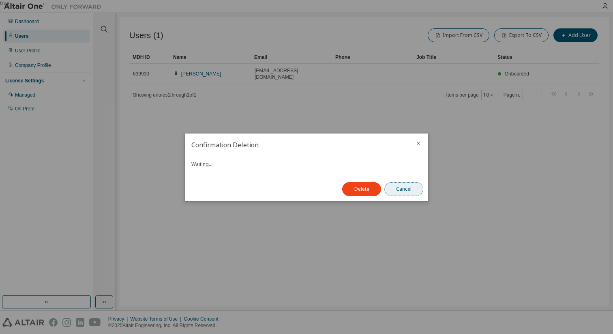
click at [401, 189] on button "Cancel" at bounding box center [403, 189] width 39 height 14
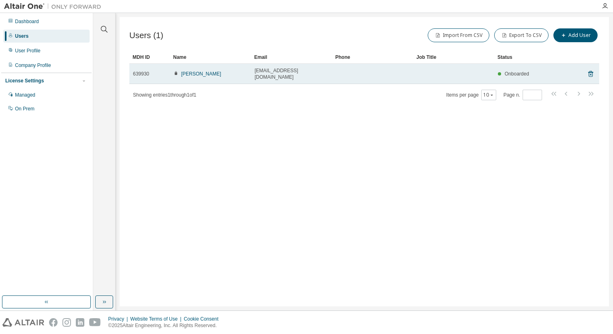
click at [526, 73] on div "Onboarded" at bounding box center [513, 74] width 31 height 6
click at [590, 70] on icon at bounding box center [590, 74] width 7 height 10
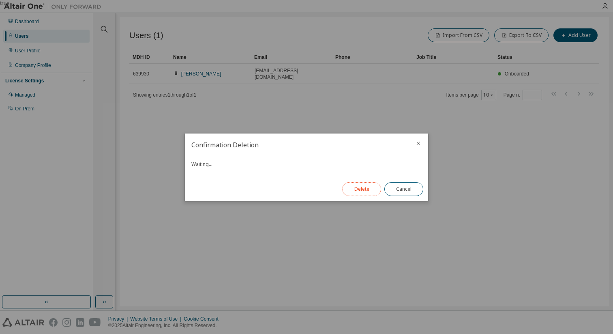
click at [357, 184] on button "Delete" at bounding box center [361, 189] width 39 height 14
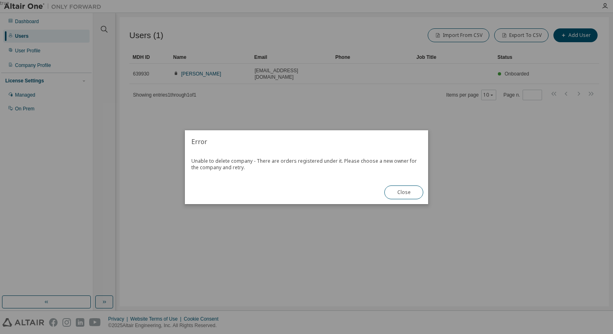
drag, startPoint x: 408, startPoint y: 193, endPoint x: 390, endPoint y: 203, distance: 20.3
click at [408, 194] on button "Close" at bounding box center [403, 192] width 39 height 14
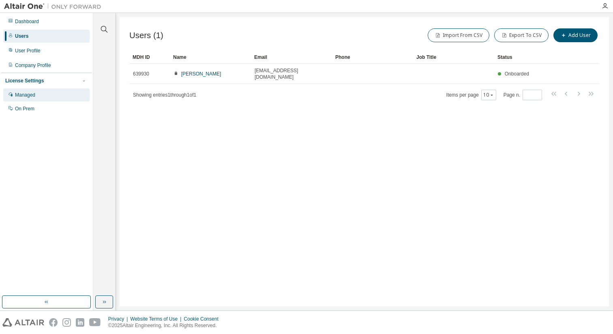
click at [26, 95] on div "Managed" at bounding box center [25, 95] width 20 height 6
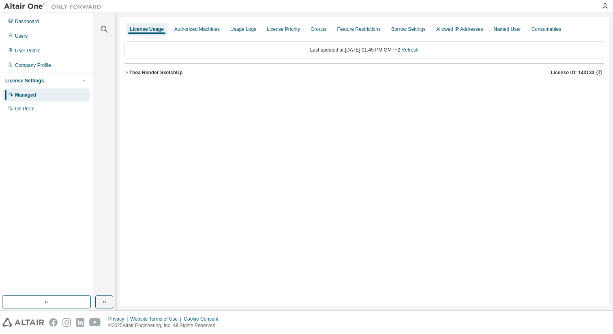
click at [157, 73] on div "Thea Render SketchUp" at bounding box center [155, 72] width 53 height 6
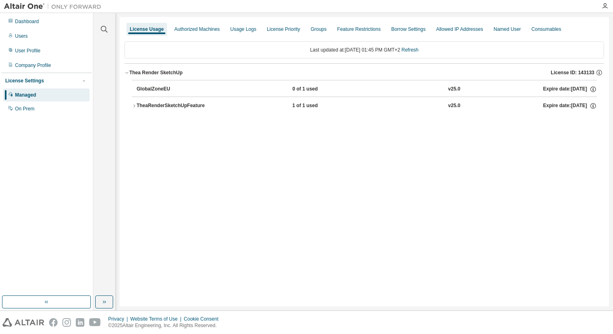
click at [179, 107] on div "TheaRenderSketchUpFeature" at bounding box center [173, 105] width 73 height 7
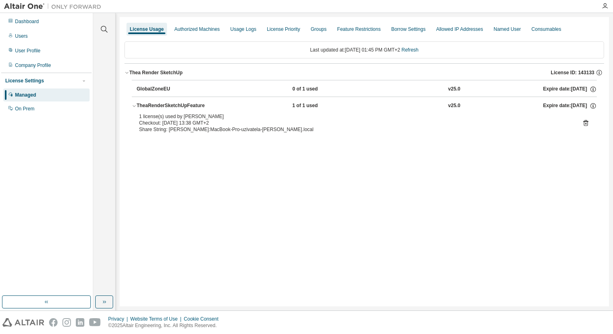
click at [323, 169] on div "License Usage Authorized Machines Usage Logs License Priority Groups Feature Re…" at bounding box center [364, 161] width 489 height 289
click at [31, 110] on div "On Prem" at bounding box center [24, 108] width 19 height 6
